Goal: Task Accomplishment & Management: Manage account settings

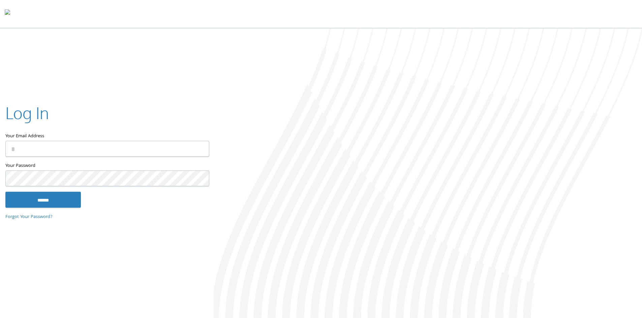
click at [57, 147] on input "Your Email Address" at bounding box center [107, 149] width 204 height 16
type input "**********"
click at [5, 192] on input "******" at bounding box center [42, 200] width 75 height 16
